Goal: Navigation & Orientation: Understand site structure

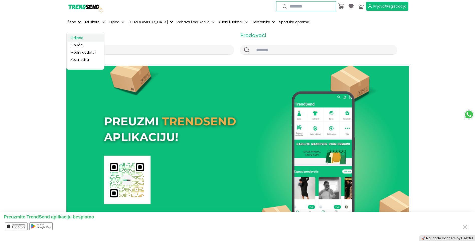
click at [73, 39] on link "Odjeća" at bounding box center [86, 37] width 38 height 7
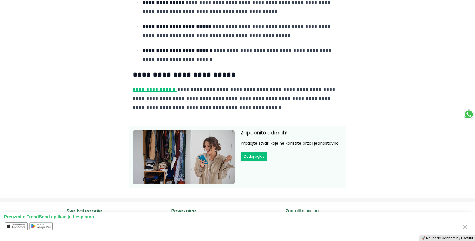
scroll to position [1027, 0]
